Goal: Navigation & Orientation: Find specific page/section

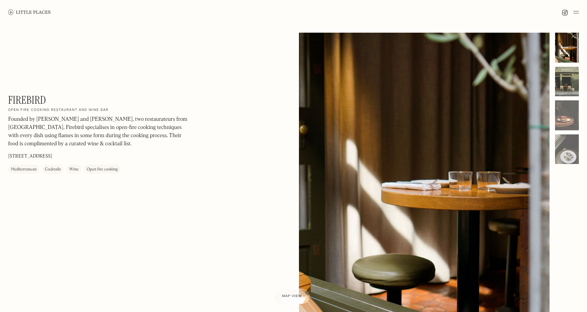
click at [559, 83] on div at bounding box center [567, 82] width 24 height 30
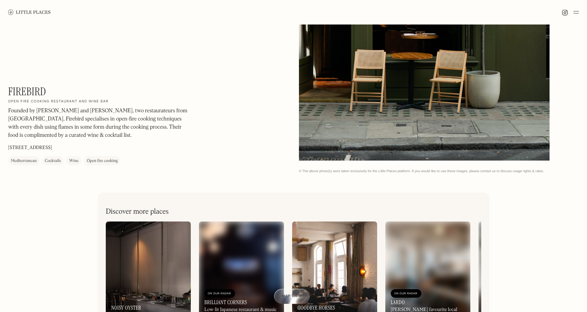
scroll to position [325, 0]
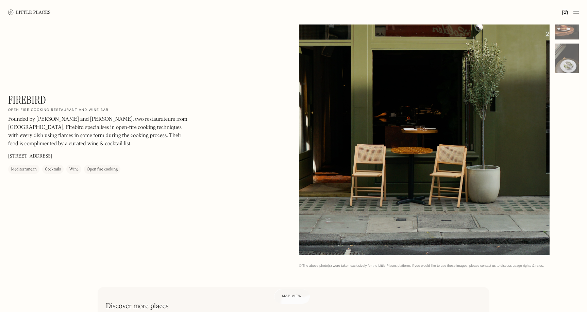
drag, startPoint x: 429, startPoint y: 124, endPoint x: 368, endPoint y: 128, distance: 61.3
click at [368, 128] on div at bounding box center [424, 98] width 251 height 313
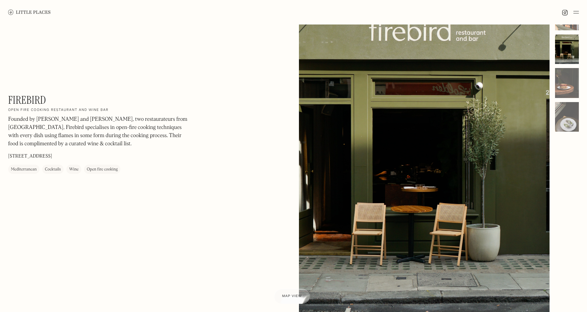
scroll to position [0, 0]
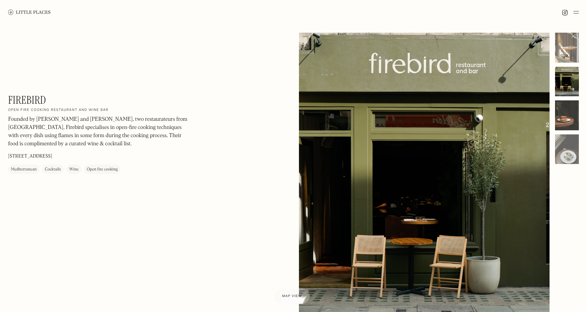
click at [570, 124] on div at bounding box center [567, 115] width 24 height 30
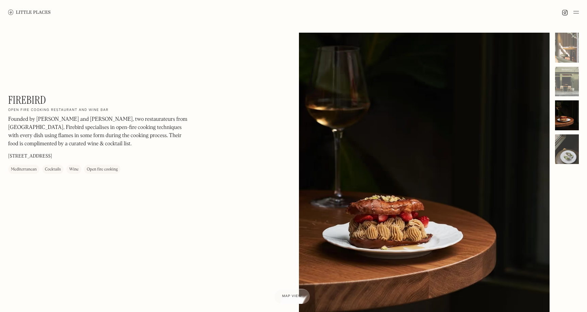
click at [566, 147] on div at bounding box center [567, 149] width 24 height 30
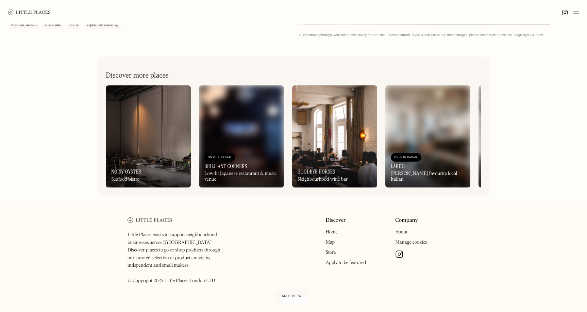
scroll to position [329, 0]
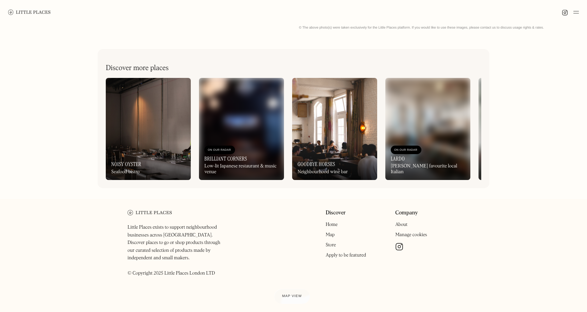
click at [469, 171] on div "On Our Radar Lardo Hackney’s favourite local Italian" at bounding box center [427, 160] width 85 height 39
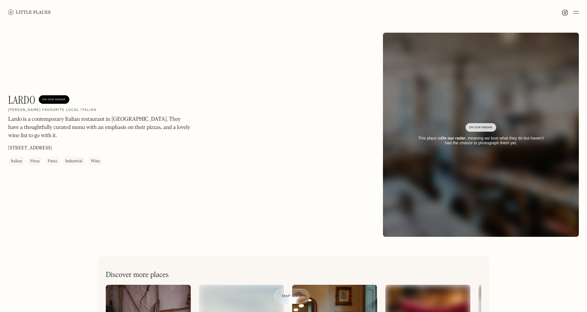
click at [22, 10] on img at bounding box center [29, 12] width 43 height 5
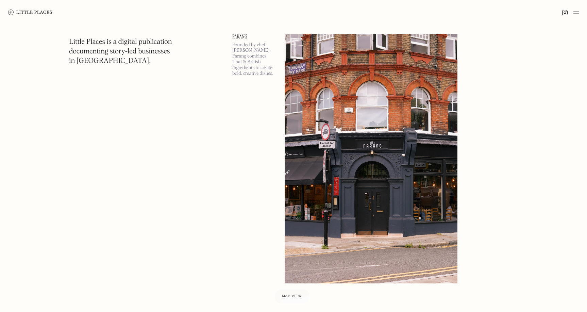
scroll to position [1773, 0]
click at [291, 294] on span "Map view" at bounding box center [292, 296] width 21 height 4
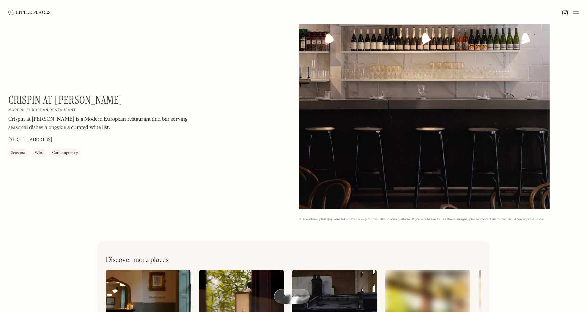
scroll to position [100, 0]
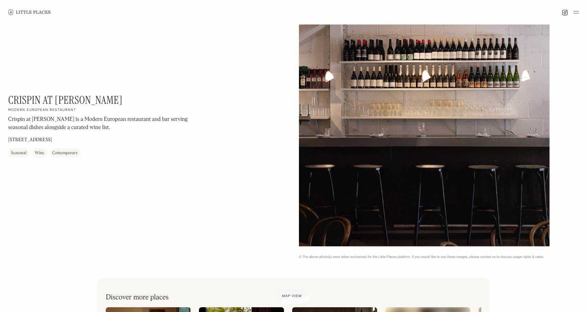
drag, startPoint x: 515, startPoint y: 158, endPoint x: 419, endPoint y: 157, distance: 95.6
click at [419, 157] on div at bounding box center [424, 89] width 251 height 313
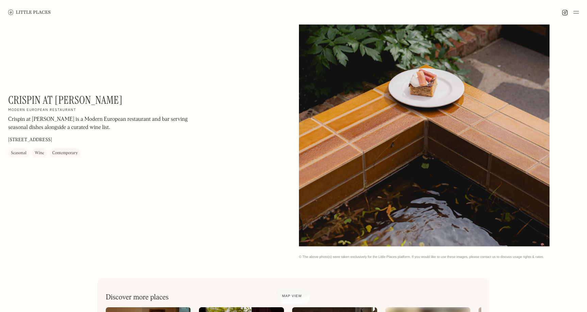
drag, startPoint x: 433, startPoint y: 130, endPoint x: 334, endPoint y: 118, distance: 98.9
click at [352, 121] on div at bounding box center [424, 89] width 251 height 313
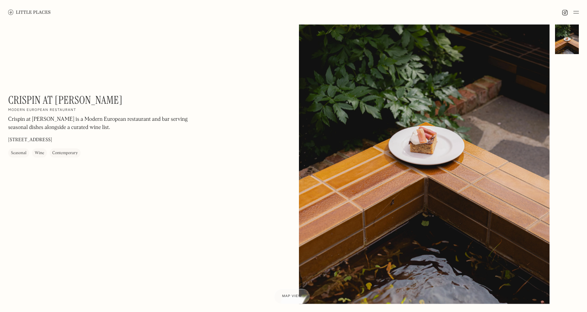
click at [496, 152] on div at bounding box center [424, 146] width 251 height 313
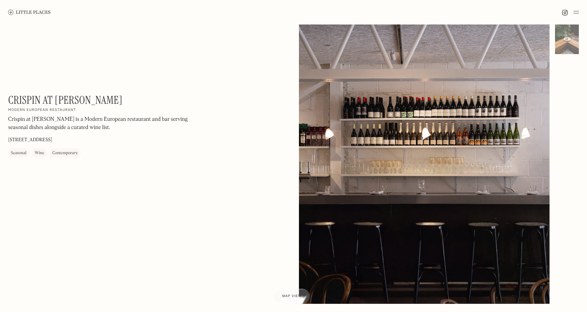
click at [515, 177] on div at bounding box center [424, 146] width 251 height 313
